Goal: Task Accomplishment & Management: Manage account settings

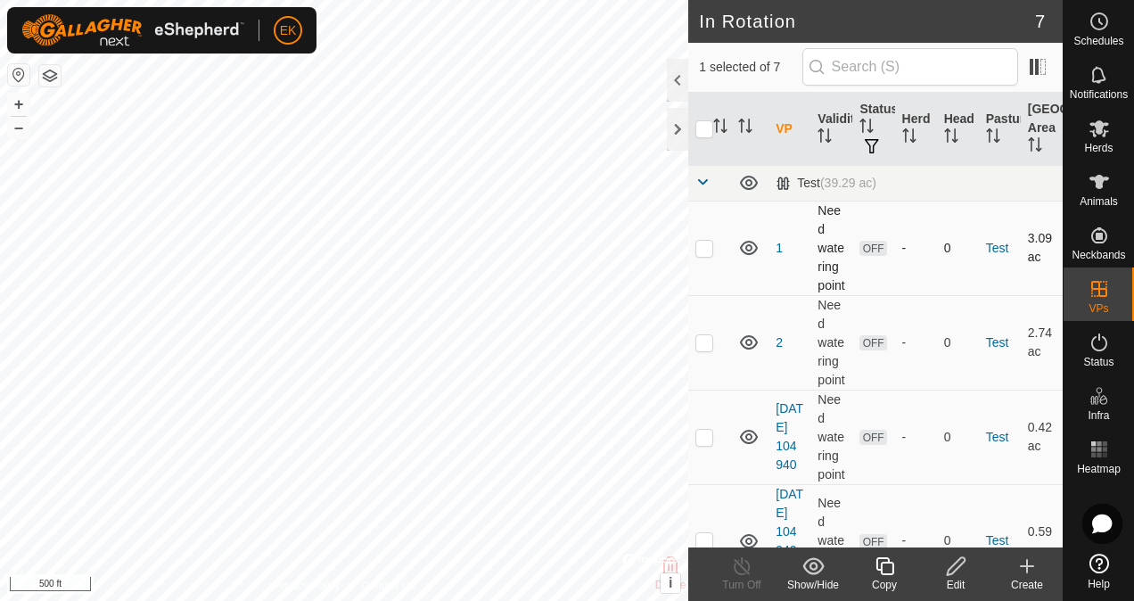
click at [699, 272] on td at bounding box center [709, 248] width 43 height 95
checkbox input "true"
click at [706, 350] on p-checkbox at bounding box center [705, 342] width 18 height 14
checkbox input "true"
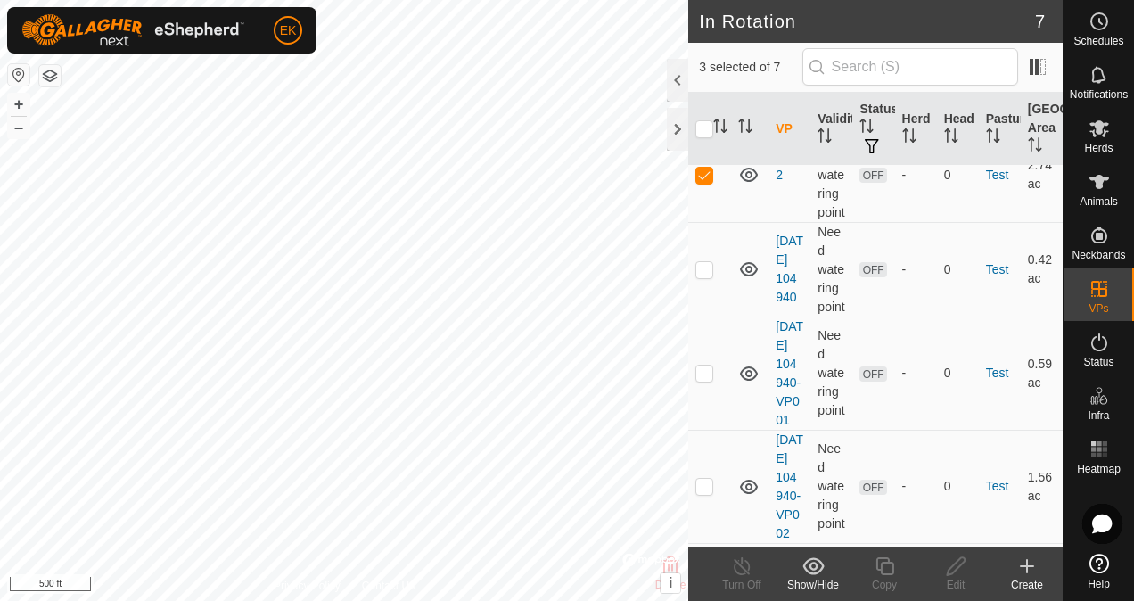
scroll to position [178, 0]
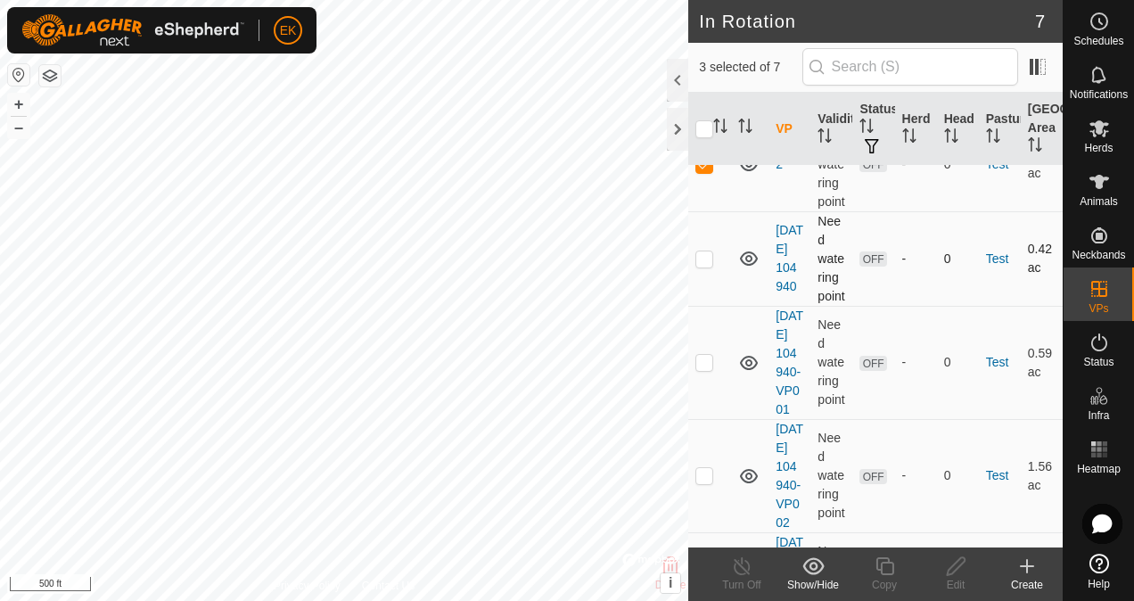
click at [698, 266] on p-checkbox at bounding box center [705, 258] width 18 height 14
checkbox input "true"
click at [704, 369] on p-checkbox at bounding box center [705, 362] width 18 height 14
checkbox input "true"
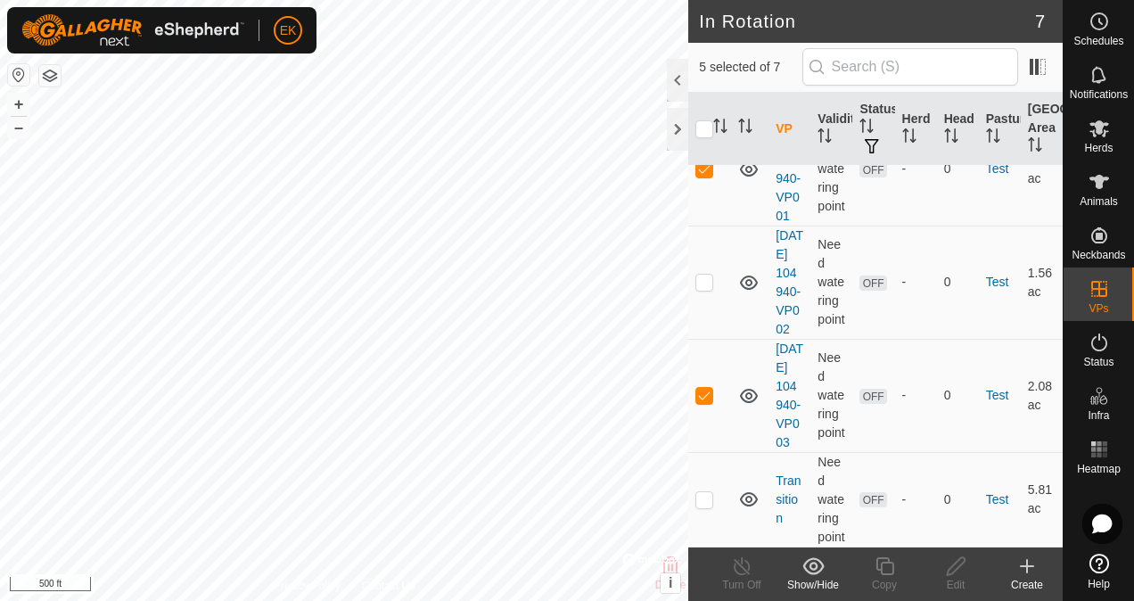
scroll to position [464, 0]
click at [704, 339] on td at bounding box center [709, 282] width 43 height 113
checkbox input "true"
click at [711, 492] on p-checkbox at bounding box center [705, 499] width 18 height 14
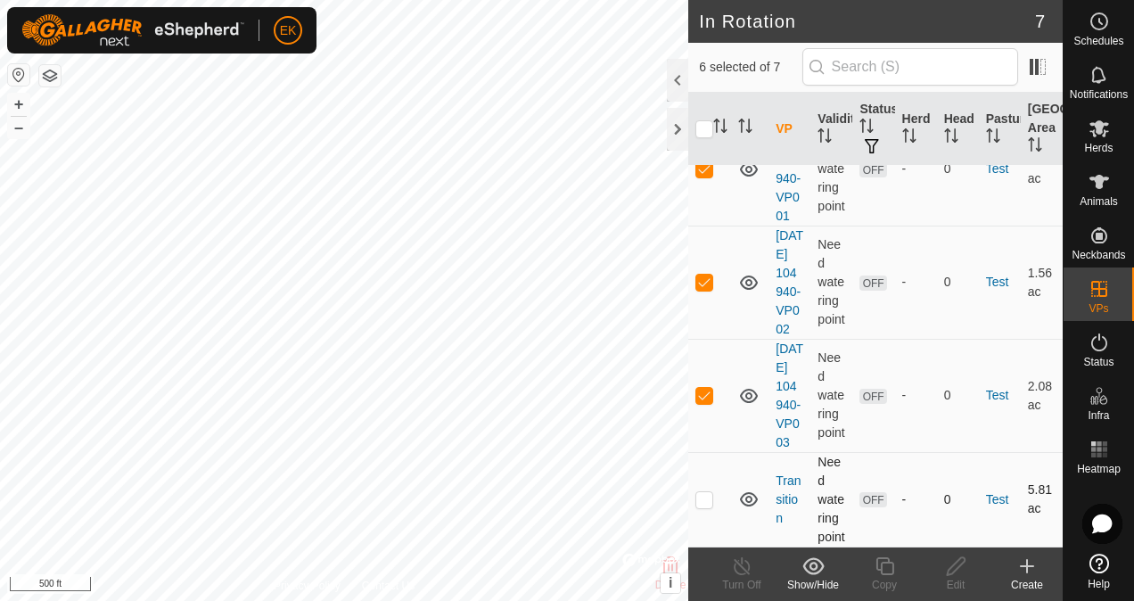
checkbox input "true"
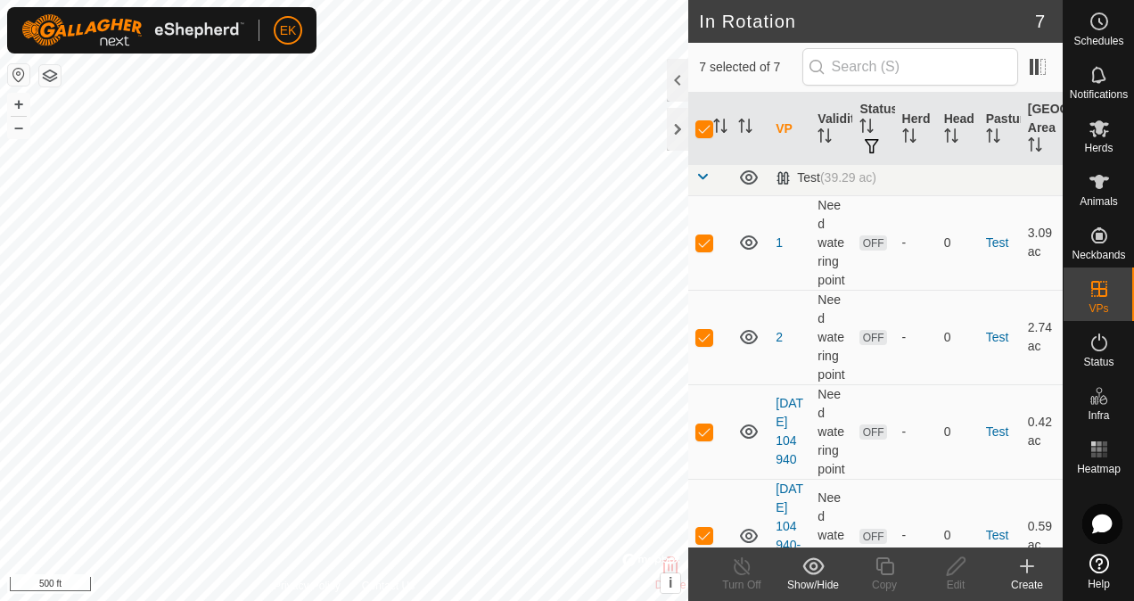
scroll to position [0, 0]
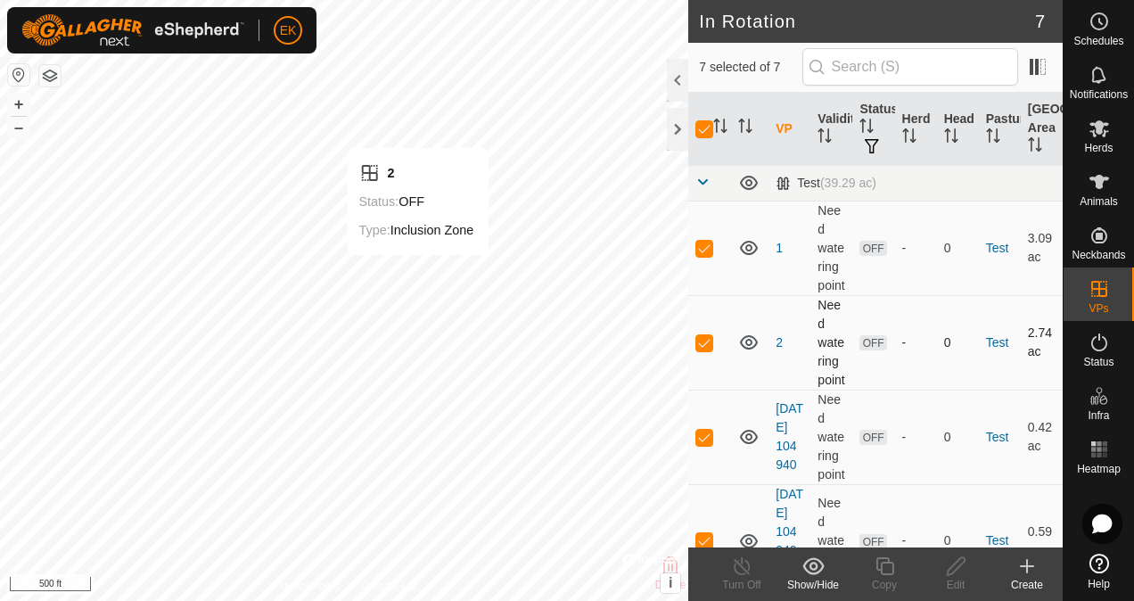
checkbox input "false"
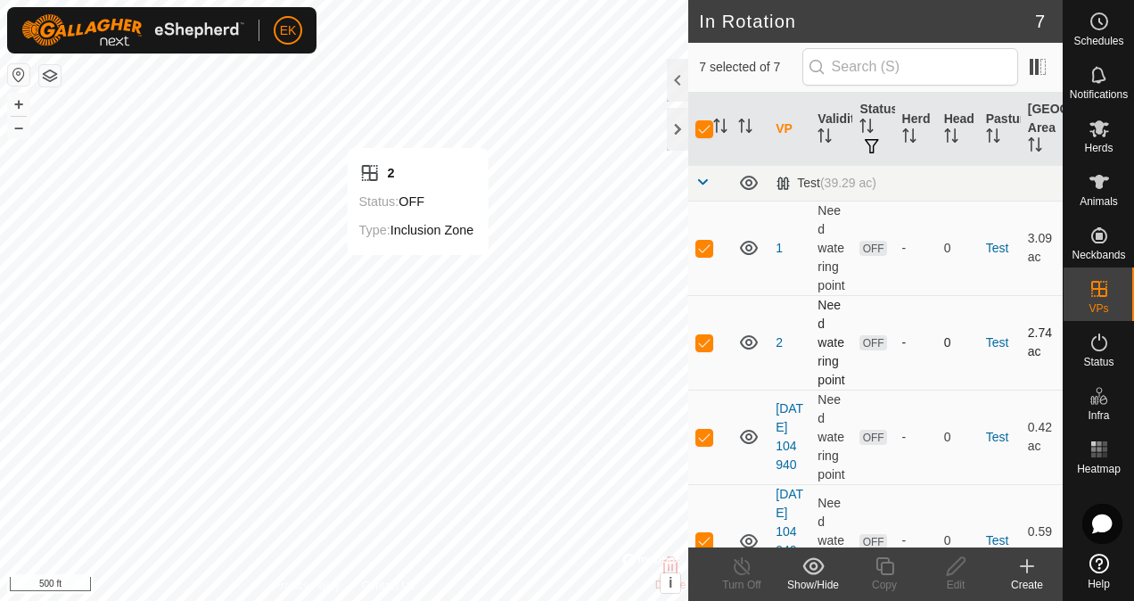
checkbox input "false"
checkbox input "true"
click at [949, 582] on div "Edit" at bounding box center [955, 585] width 71 height 16
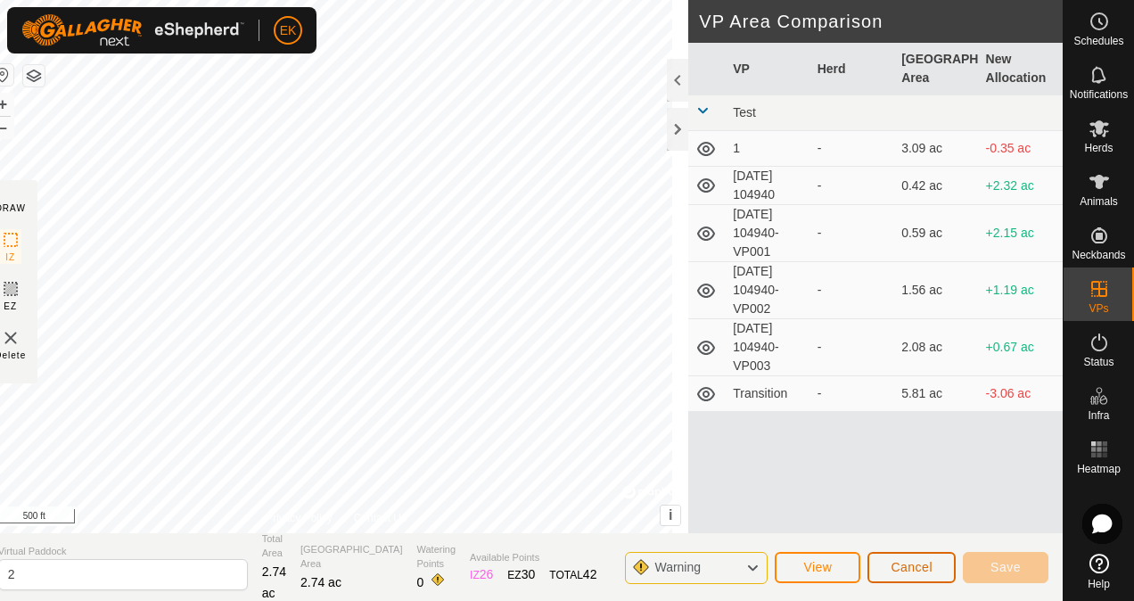
click at [892, 576] on button "Cancel" at bounding box center [912, 567] width 88 height 31
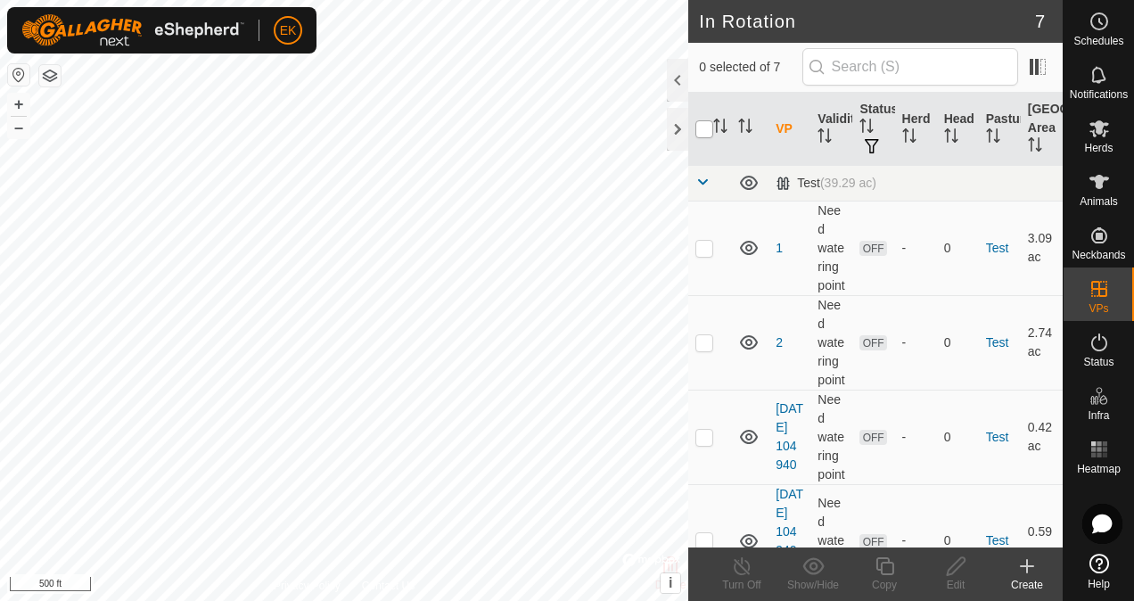
click at [704, 131] on input "checkbox" at bounding box center [705, 129] width 18 height 18
checkbox input "true"
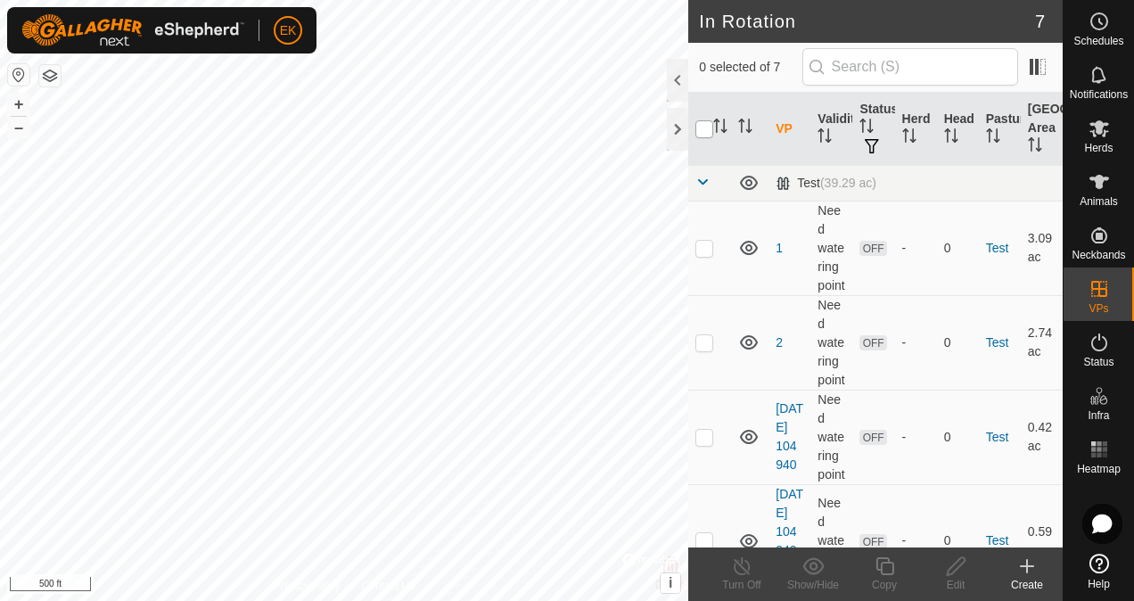
checkbox input "true"
click at [810, 564] on icon at bounding box center [813, 565] width 21 height 17
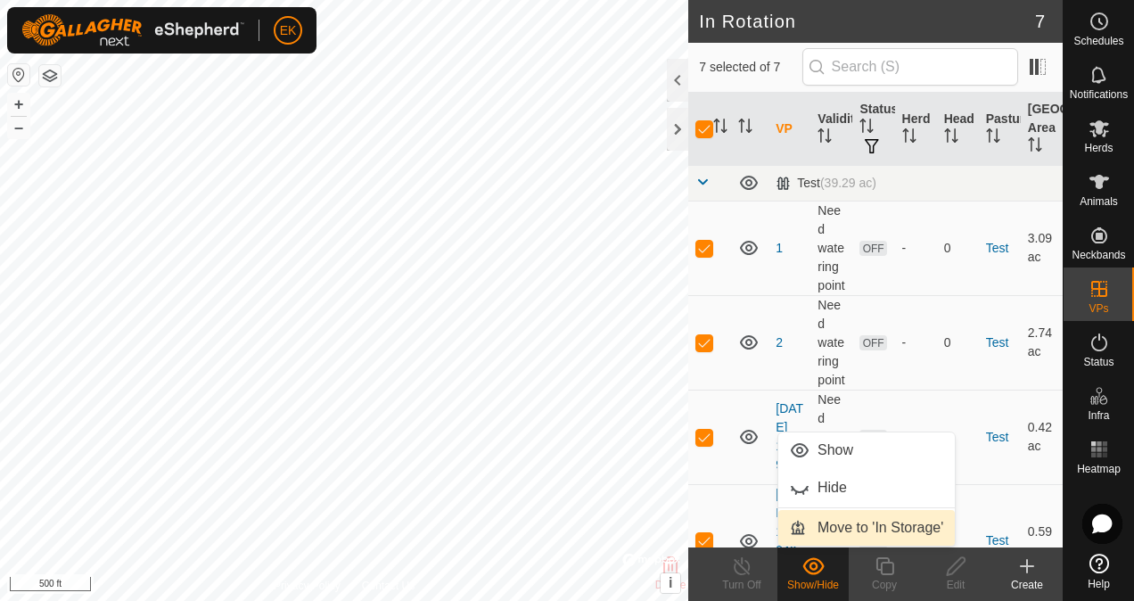
click at [808, 516] on link "Move to 'In Storage'" at bounding box center [866, 528] width 177 height 36
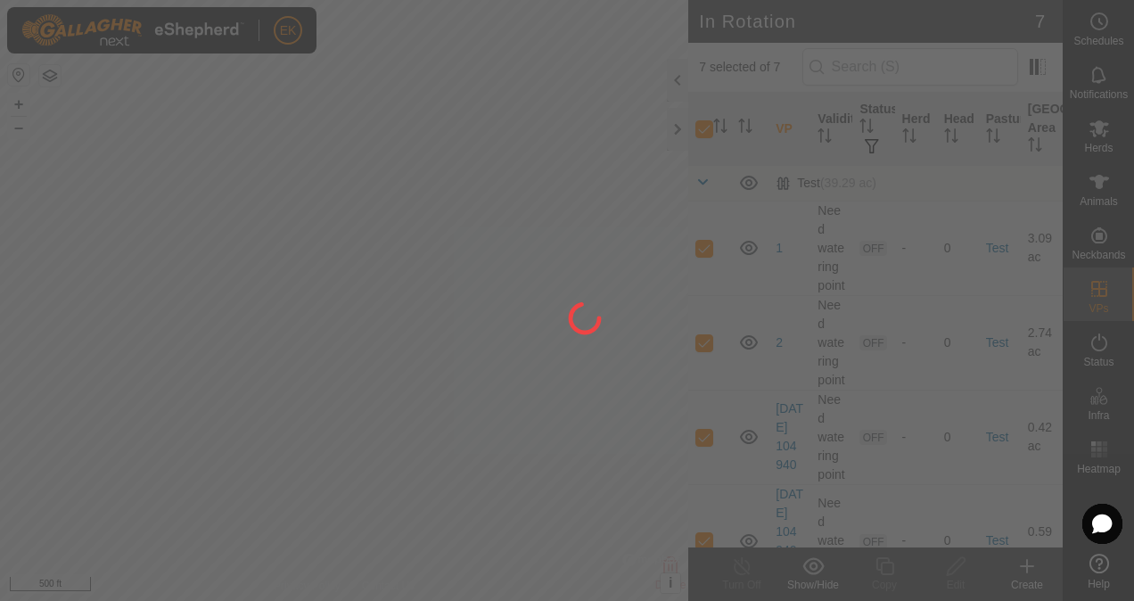
checkbox input "false"
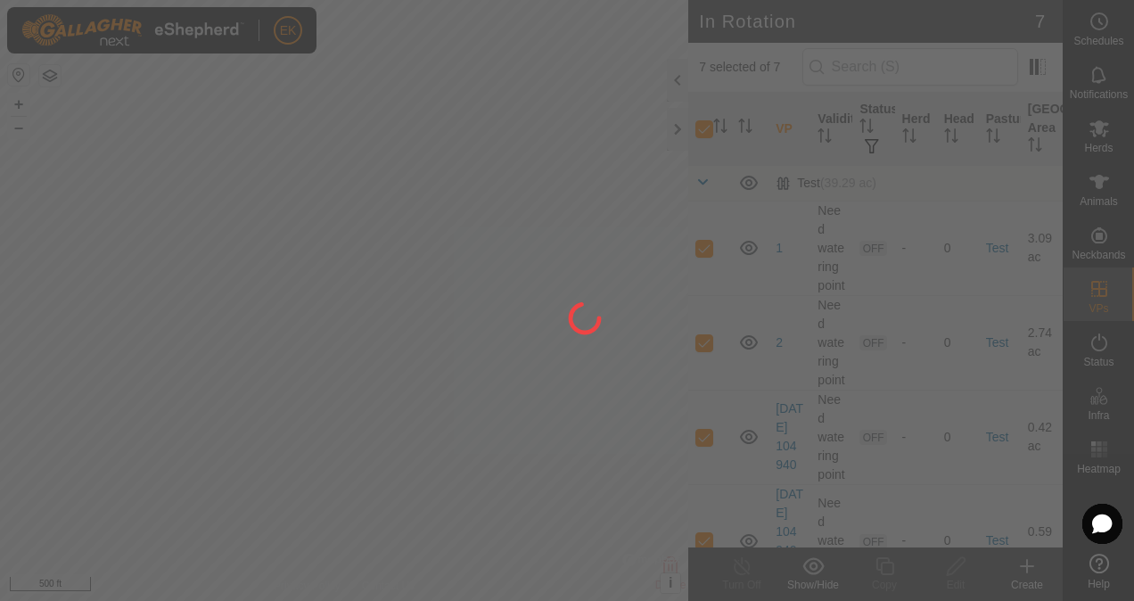
checkbox input "false"
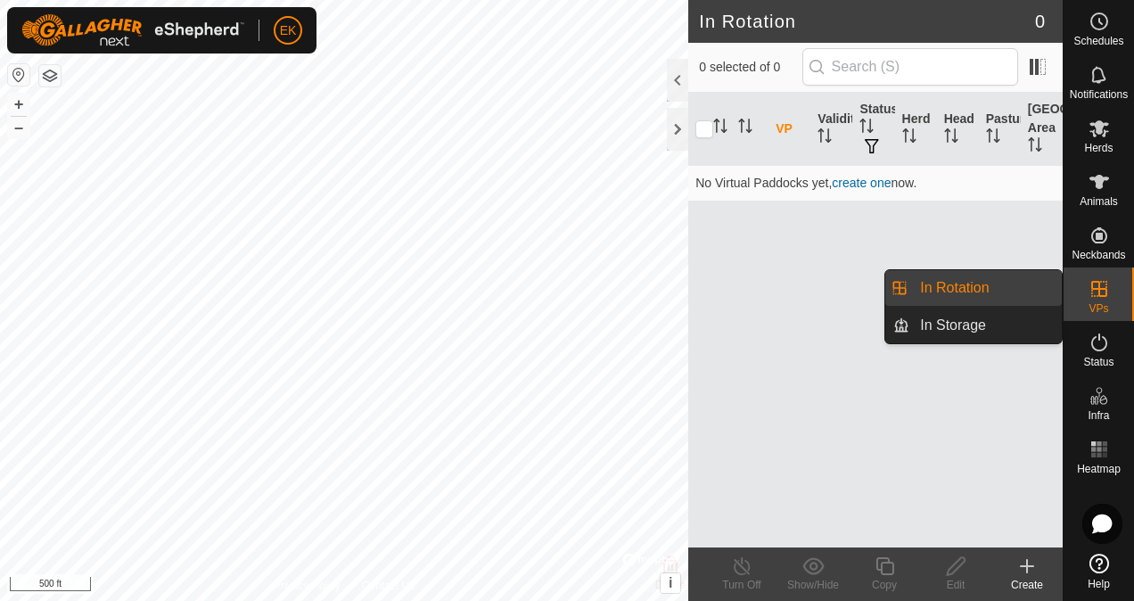
click at [1106, 295] on icon at bounding box center [1099, 289] width 16 height 16
click at [903, 284] on li "In Rotation" at bounding box center [974, 288] width 177 height 36
drag, startPoint x: 1107, startPoint y: 268, endPoint x: 1101, endPoint y: 291, distance: 23.8
click at [1101, 291] on icon at bounding box center [1099, 288] width 21 height 21
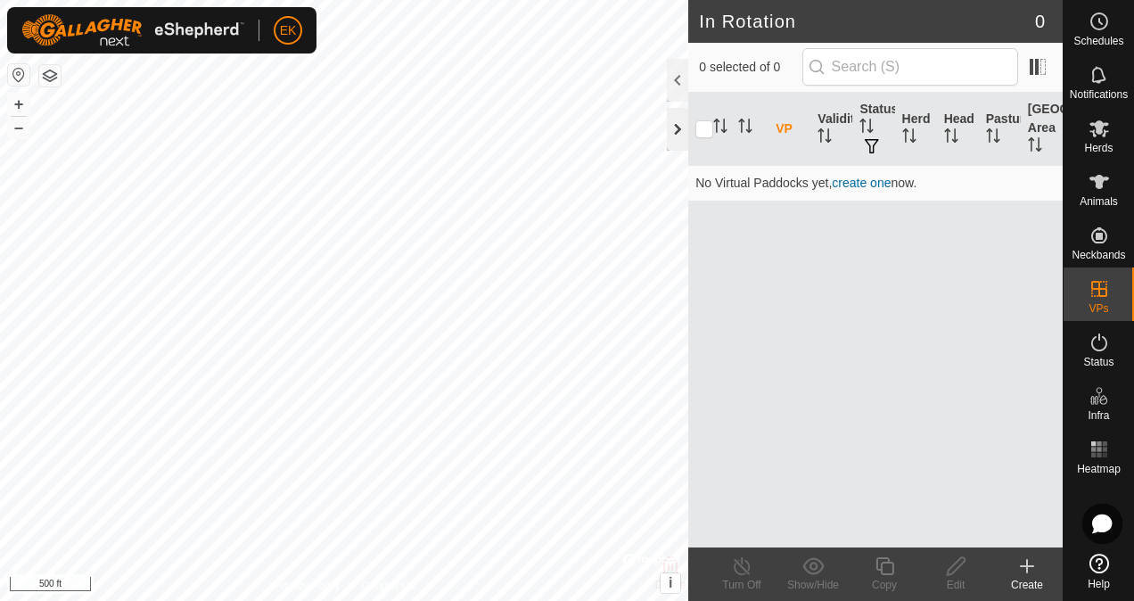
click at [674, 137] on div at bounding box center [677, 129] width 21 height 43
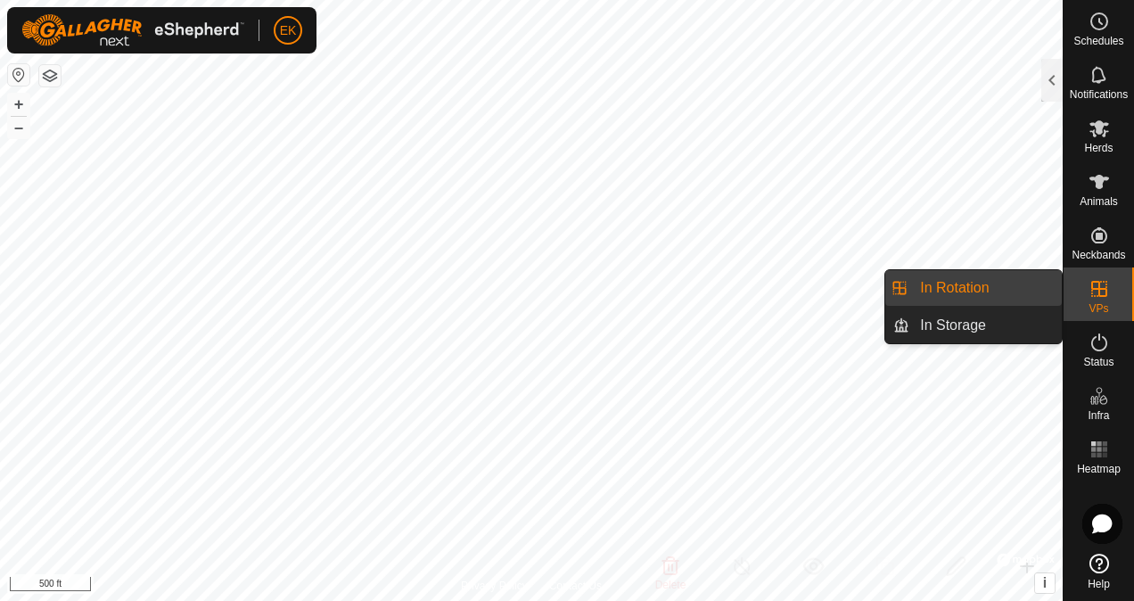
click at [979, 294] on link "In Rotation" at bounding box center [986, 288] width 152 height 36
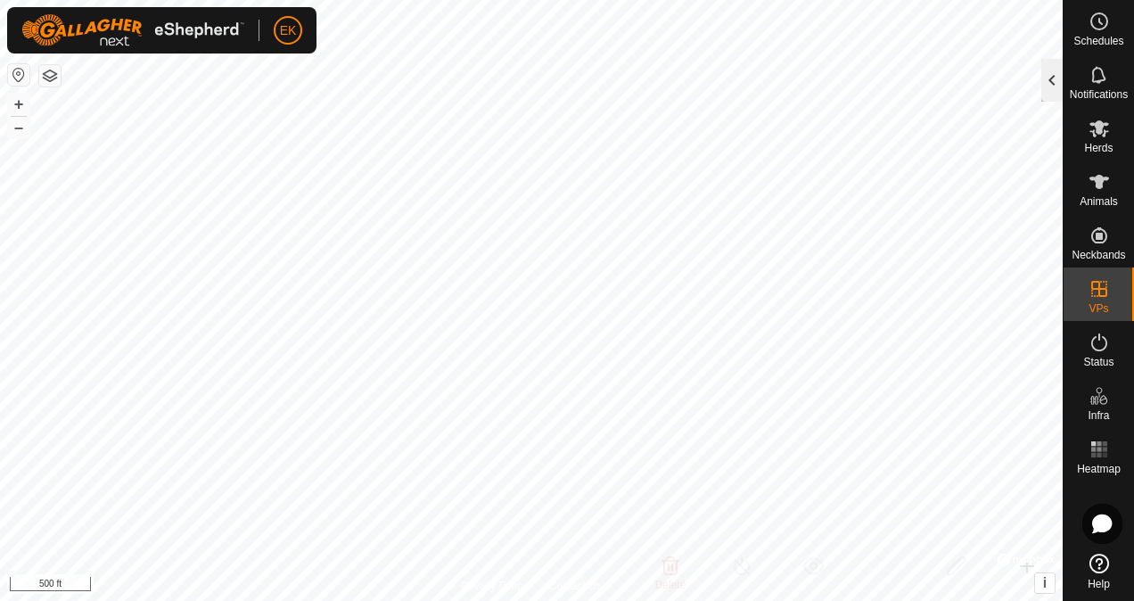
click at [1052, 82] on div at bounding box center [1052, 80] width 21 height 43
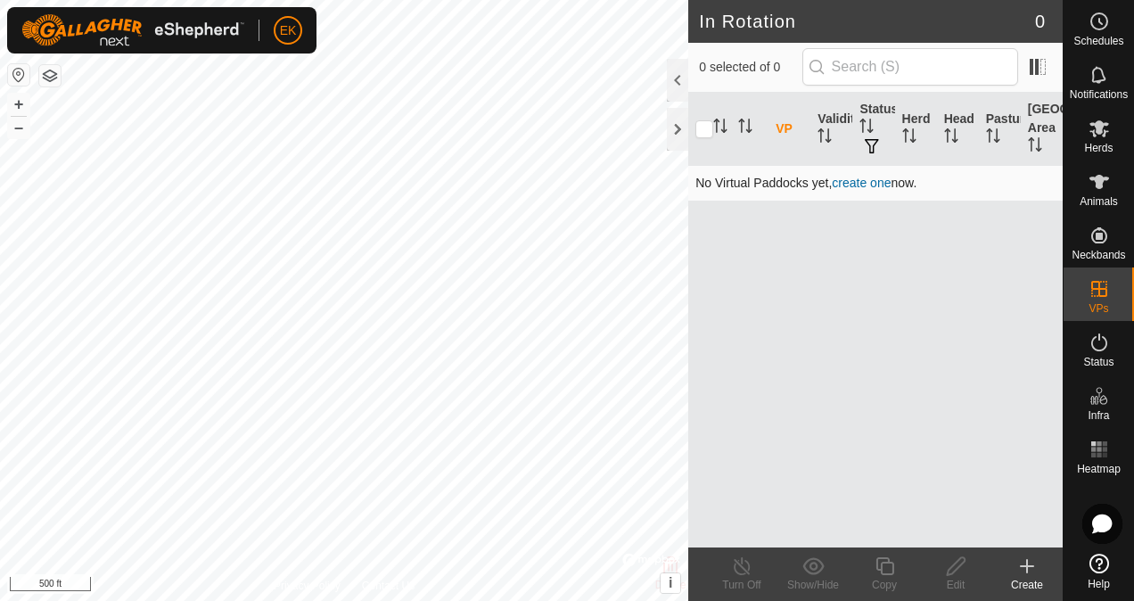
click at [867, 178] on link "create one" at bounding box center [861, 183] width 59 height 14
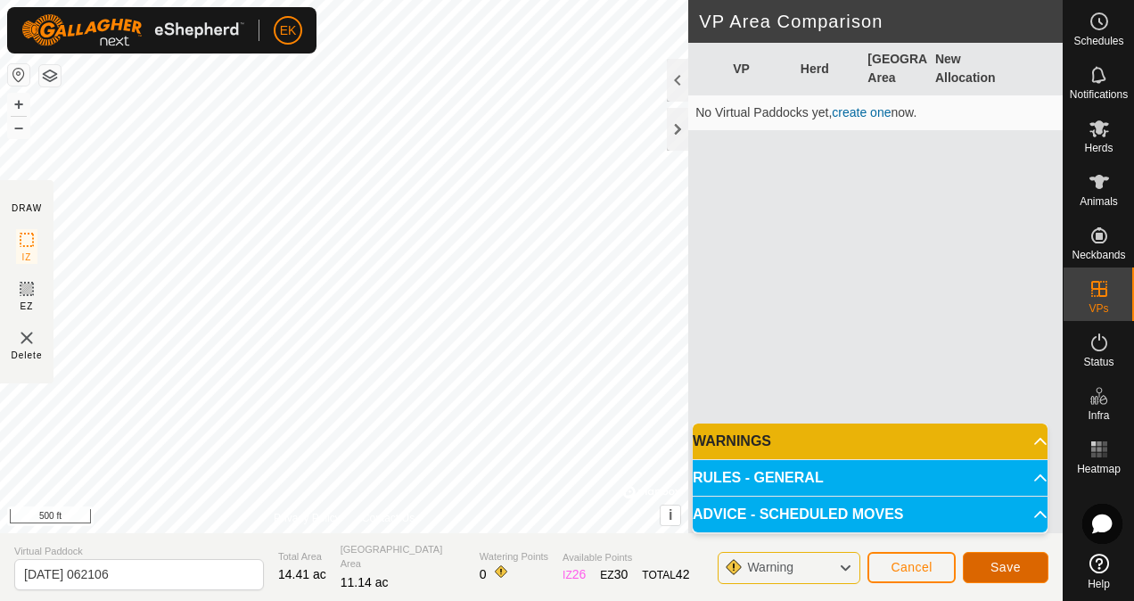
click at [974, 569] on button "Save" at bounding box center [1006, 567] width 86 height 31
